Goal: Task Accomplishment & Management: Manage account settings

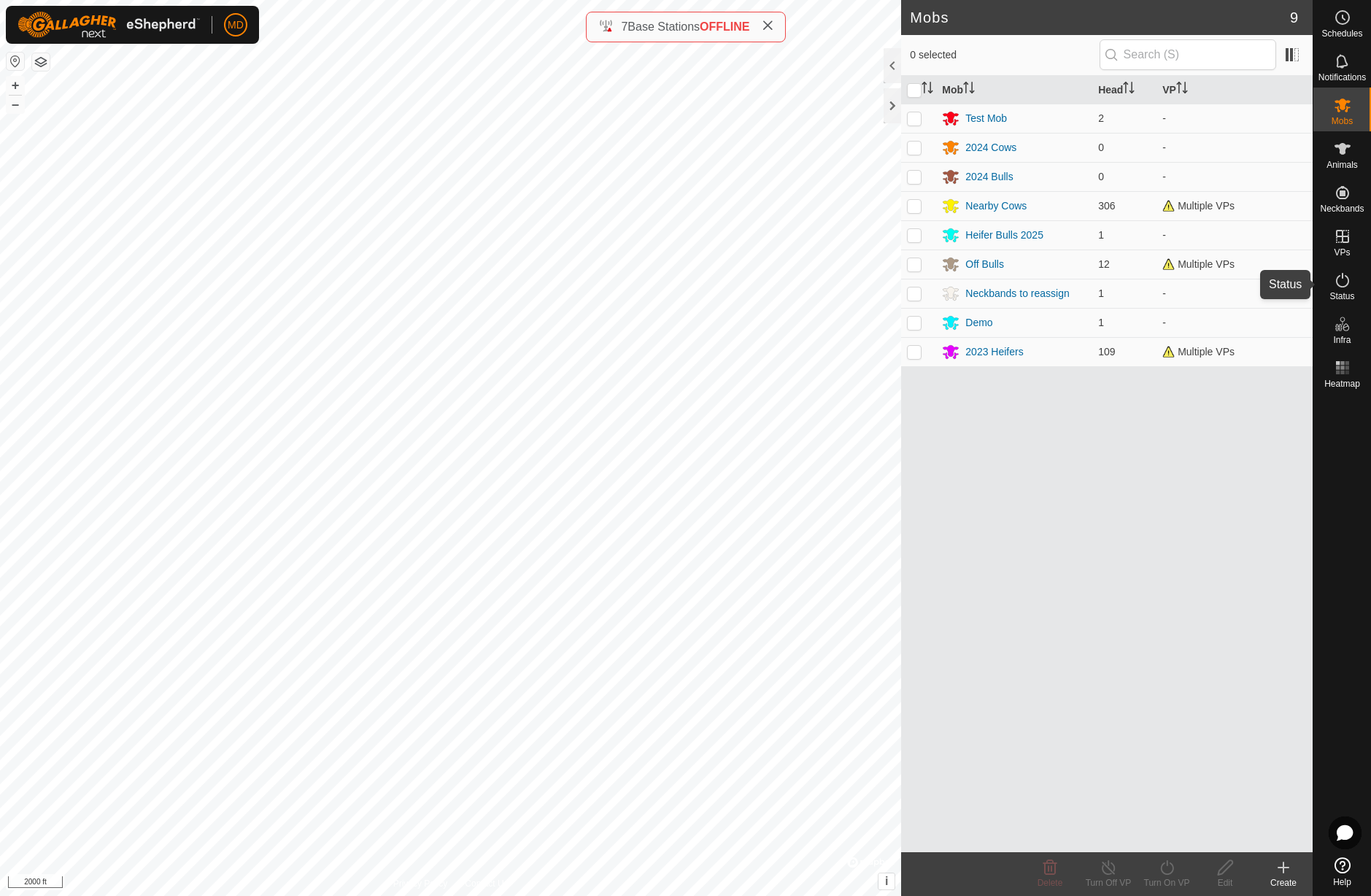
click at [1342, 284] on icon at bounding box center [1342, 280] width 18 height 18
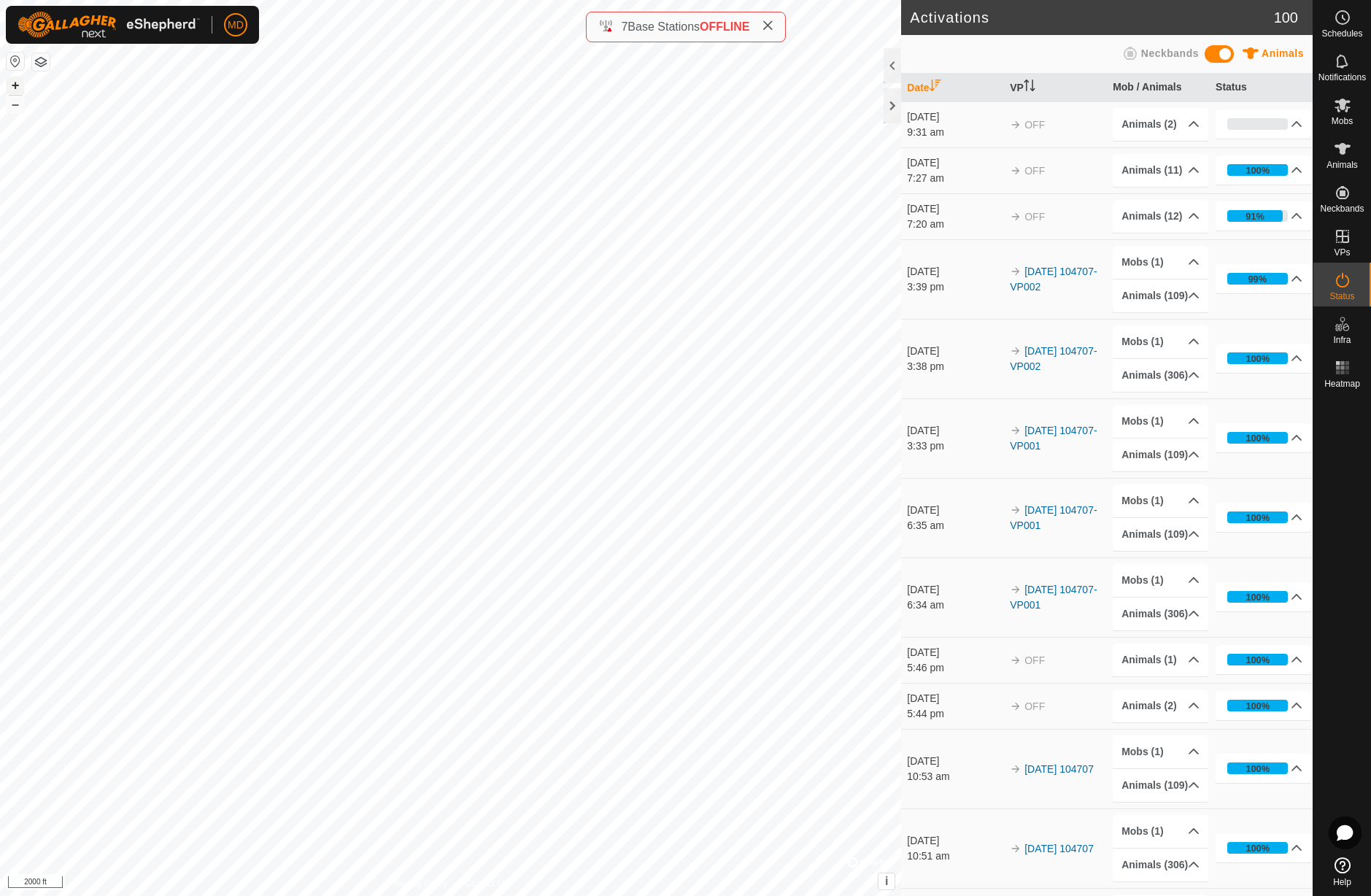
click at [14, 85] on button "+" at bounding box center [15, 86] width 18 height 18
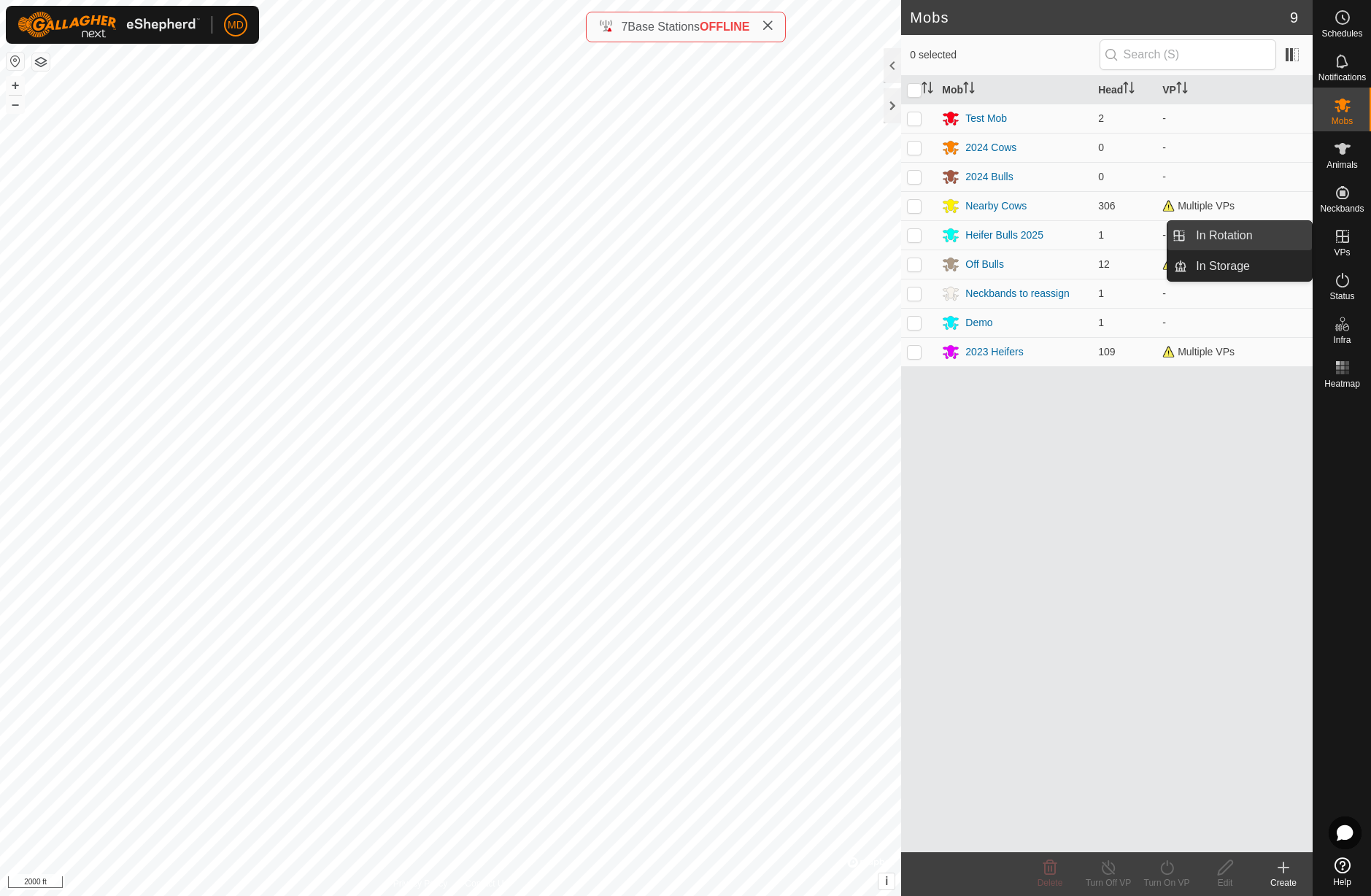
click at [1286, 239] on link "In Rotation" at bounding box center [1249, 235] width 125 height 29
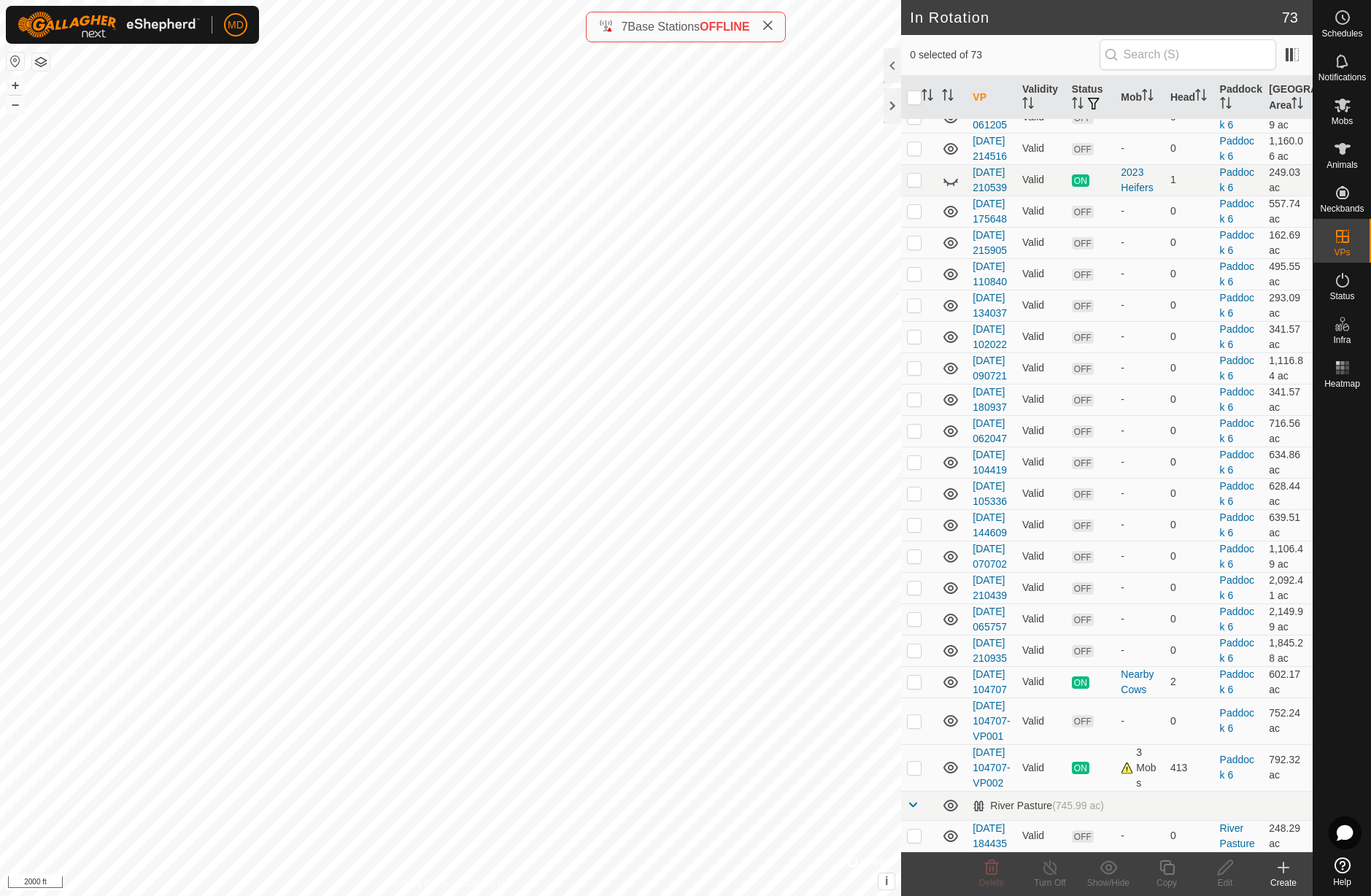
scroll to position [2778, 0]
checkbox input "true"
